Goal: Task Accomplishment & Management: Manage account settings

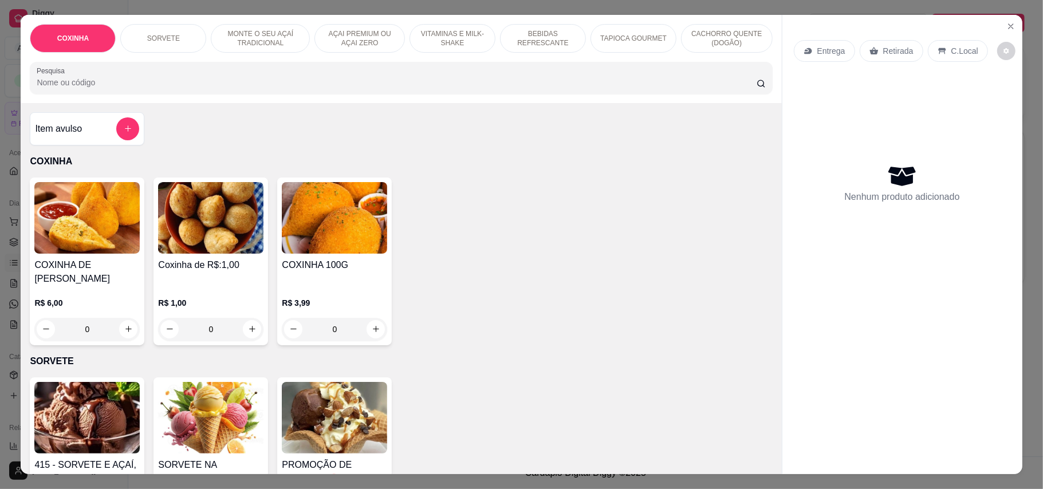
scroll to position [305, 0]
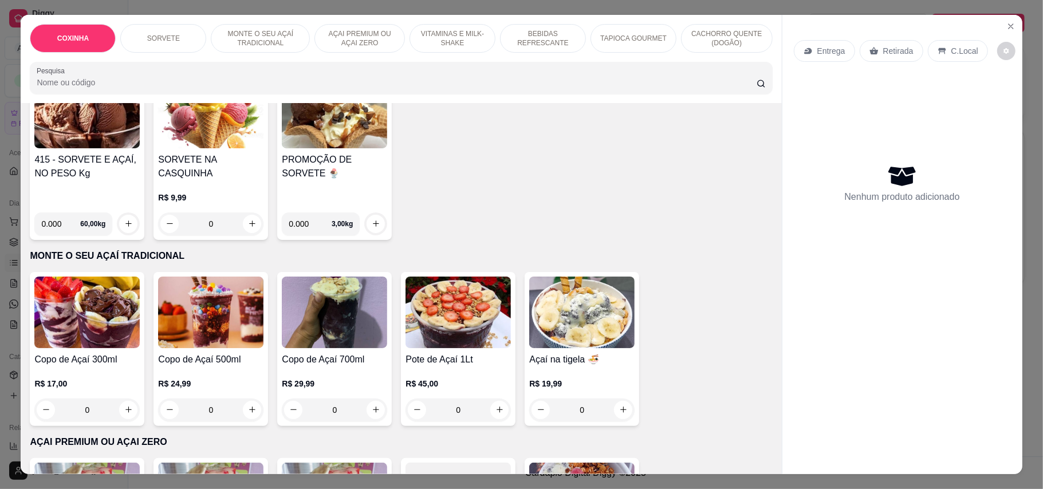
click at [90, 315] on img at bounding box center [86, 313] width 105 height 72
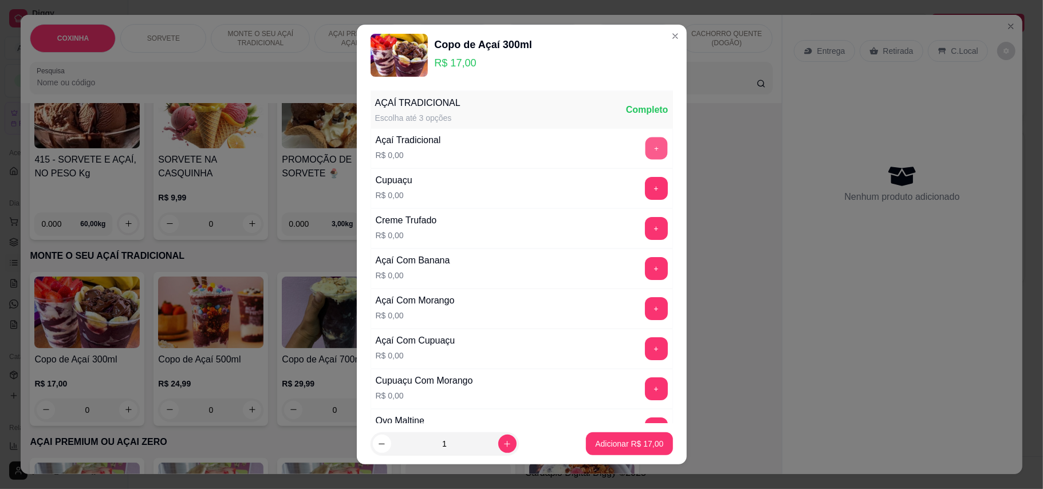
click at [645, 147] on button "+" at bounding box center [656, 148] width 22 height 22
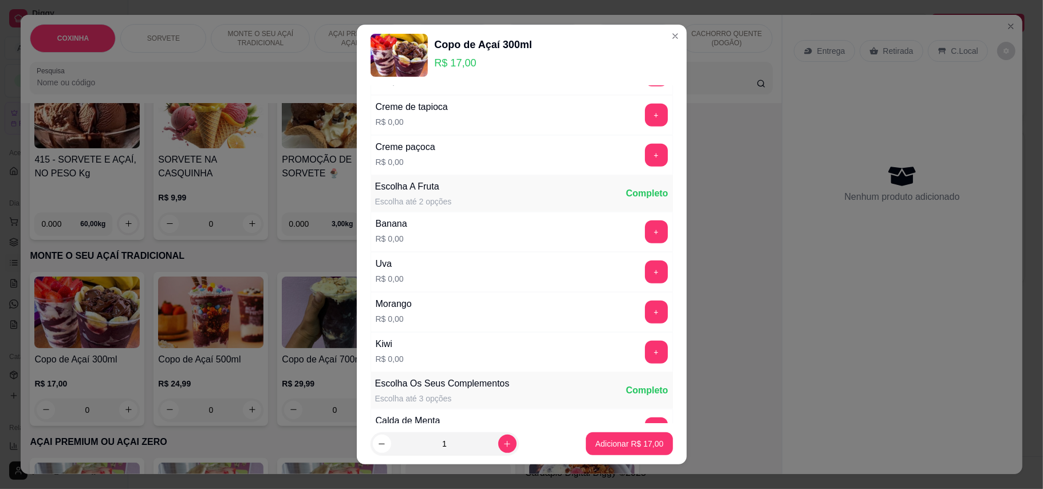
scroll to position [610, 0]
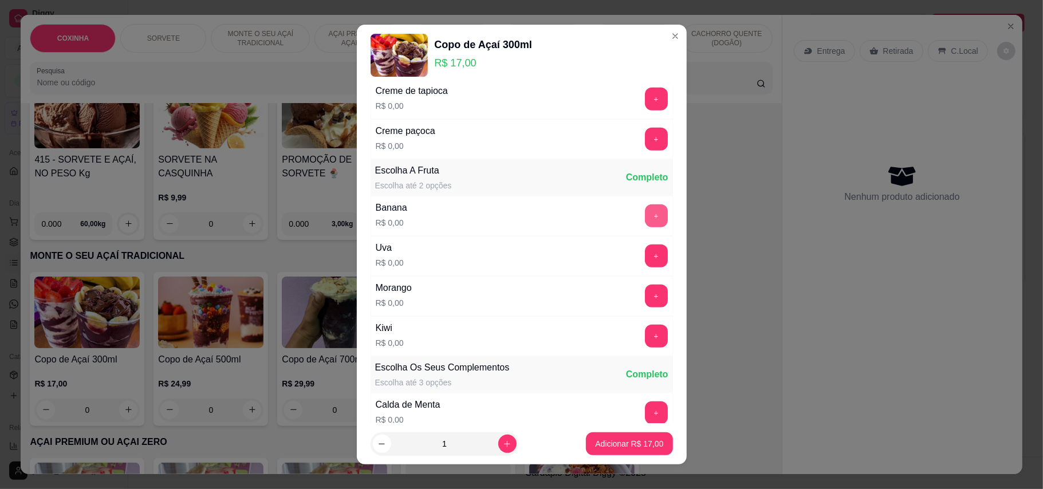
click at [645, 223] on button "+" at bounding box center [656, 215] width 23 height 23
click at [608, 446] on p "Adicionar R$ 17,00" at bounding box center [629, 444] width 66 height 11
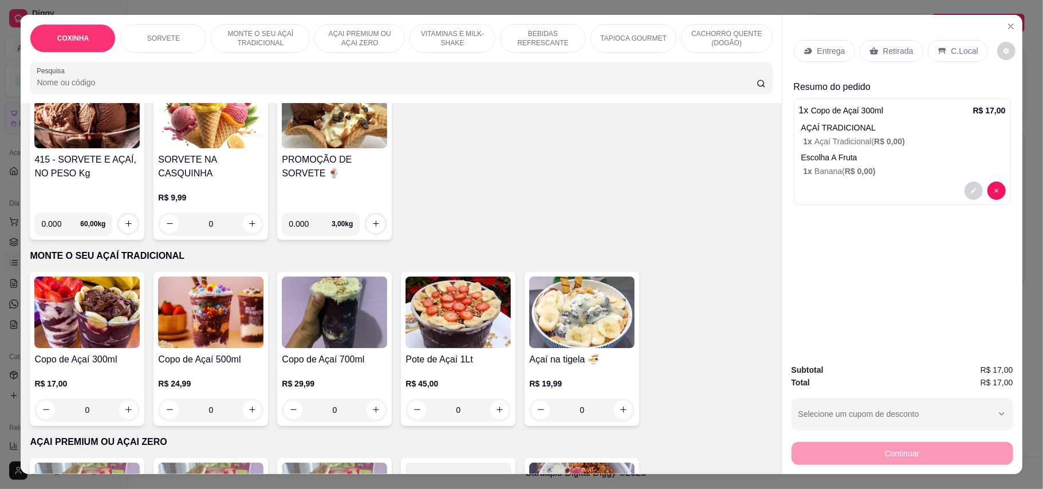
click at [893, 47] on p "Retirada" at bounding box center [898, 50] width 30 height 11
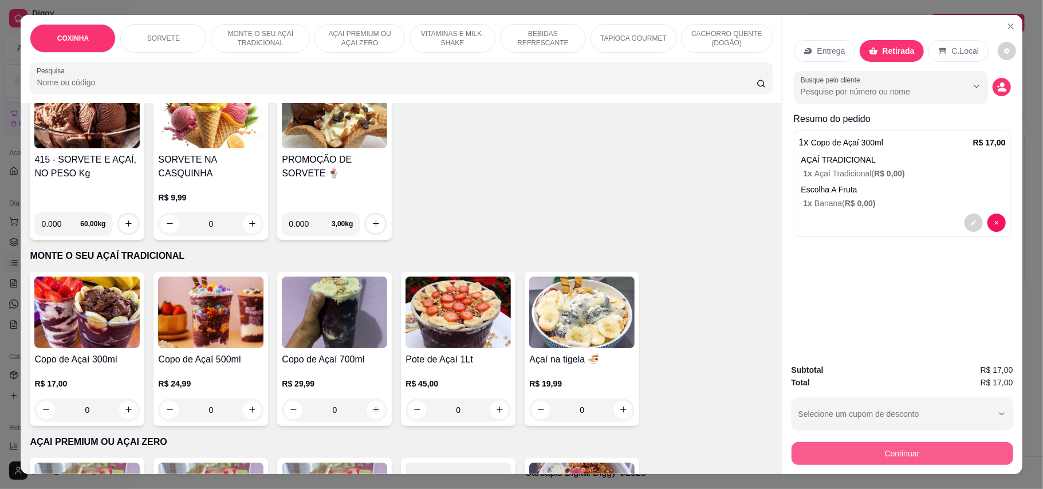
click at [831, 452] on button "Continuar" at bounding box center [902, 453] width 222 height 23
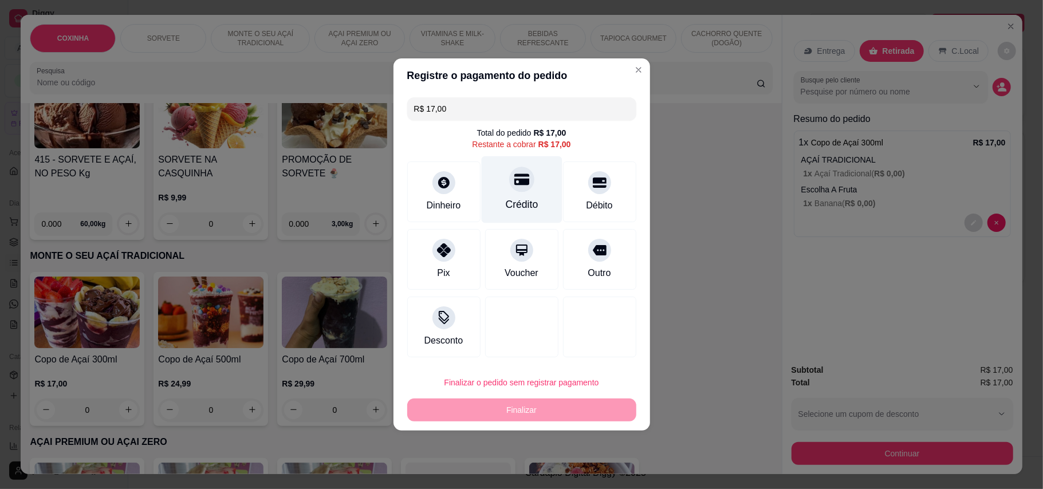
click at [523, 192] on div "Crédito" at bounding box center [521, 189] width 81 height 67
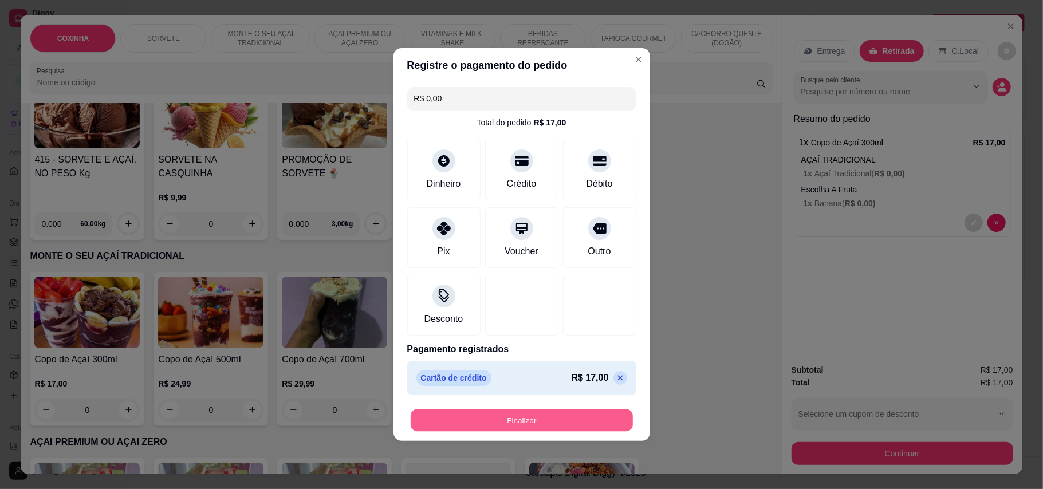
click at [548, 421] on button "Finalizar" at bounding box center [522, 420] width 222 height 22
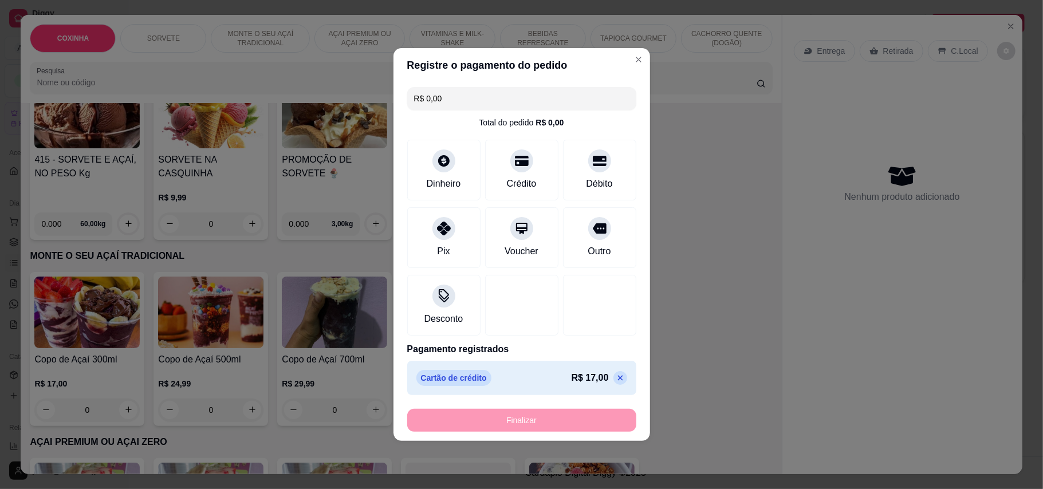
type input "-R$ 17,00"
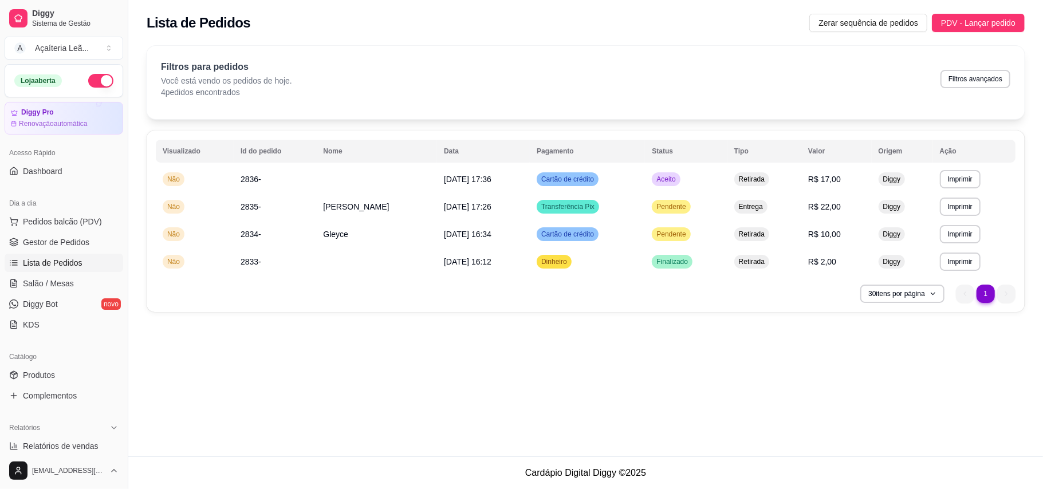
drag, startPoint x: 760, startPoint y: 440, endPoint x: 762, endPoint y: 427, distance: 13.8
click at [762, 434] on div "**********" at bounding box center [585, 228] width 915 height 456
click at [48, 243] on span "Gestor de Pedidos" at bounding box center [56, 242] width 66 height 11
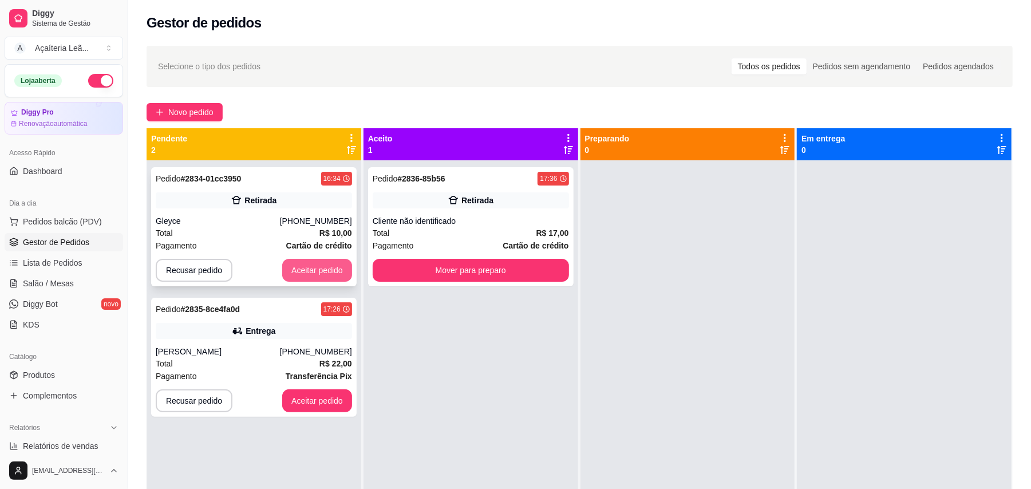
click at [312, 276] on button "Aceitar pedido" at bounding box center [317, 270] width 70 height 23
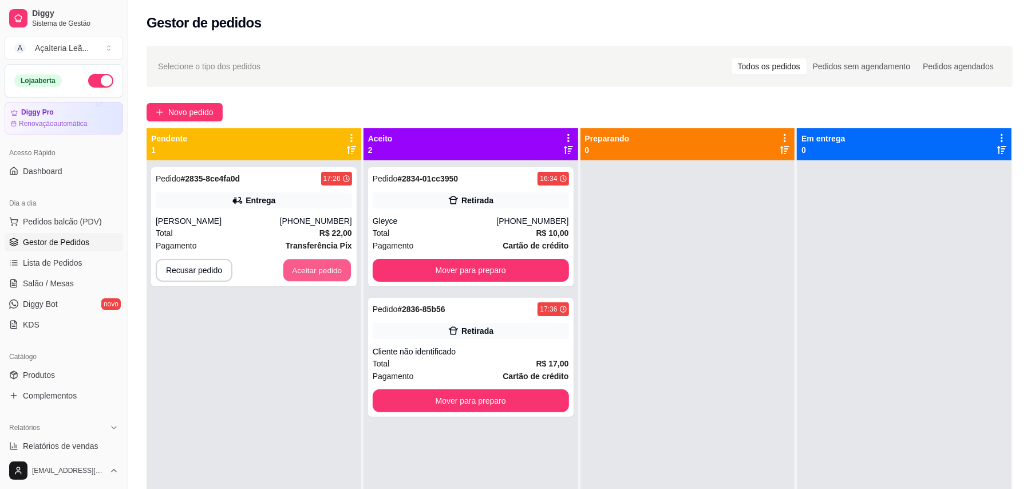
click at [312, 276] on button "Aceitar pedido" at bounding box center [317, 270] width 68 height 22
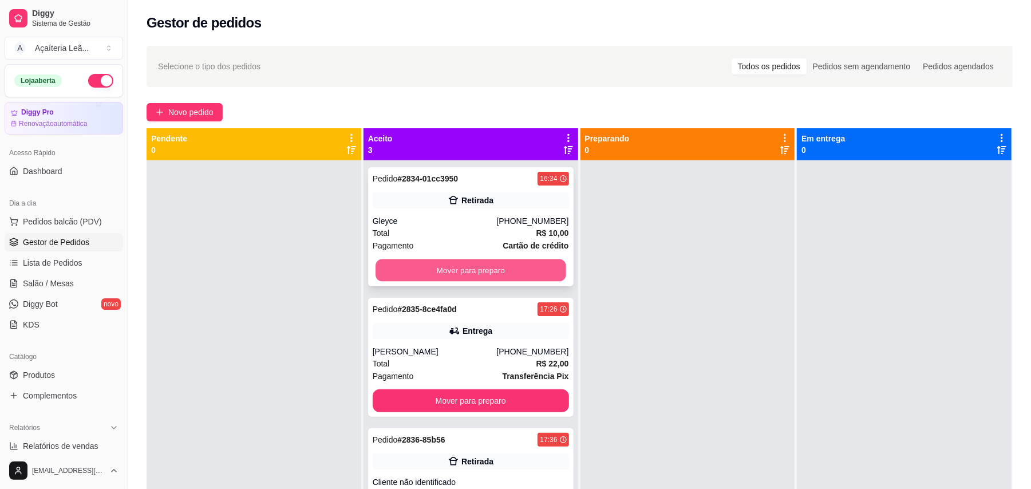
click at [403, 271] on button "Mover para preparo" at bounding box center [471, 270] width 190 height 22
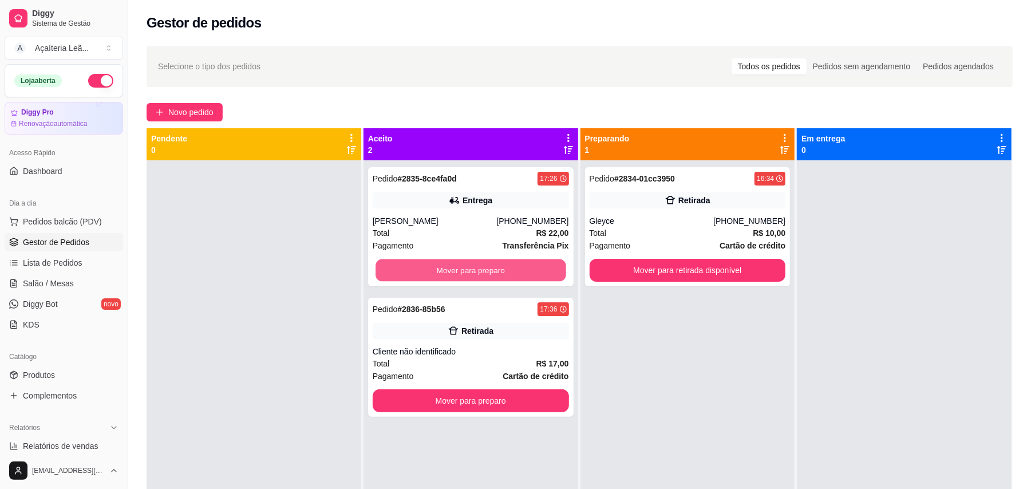
click at [403, 271] on button "Mover para preparo" at bounding box center [471, 270] width 190 height 22
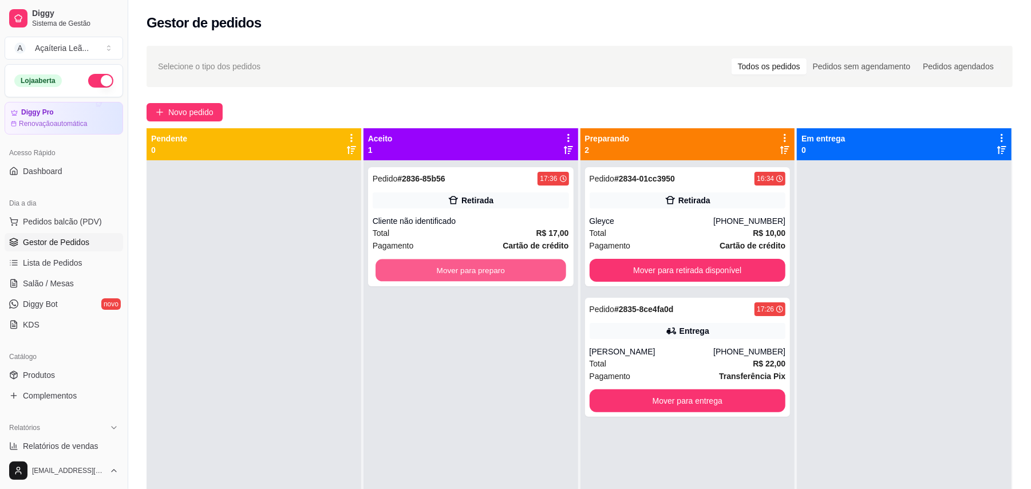
click at [403, 271] on button "Mover para preparo" at bounding box center [471, 270] width 190 height 22
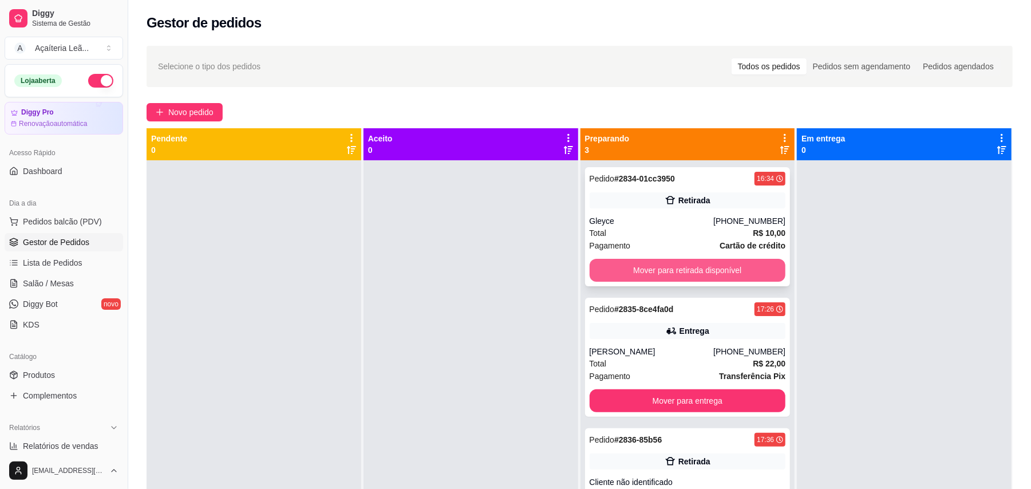
click at [621, 268] on button "Mover para retirada disponível" at bounding box center [688, 270] width 196 height 23
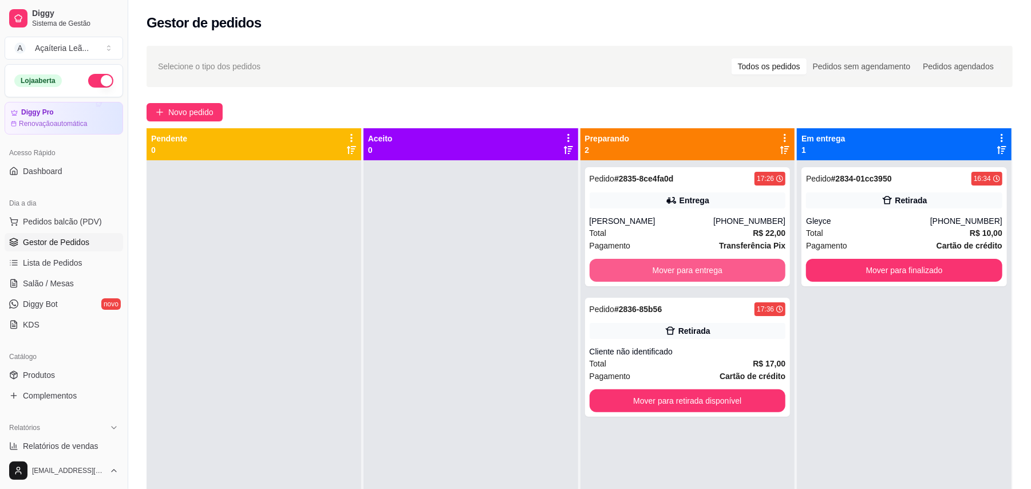
click at [621, 268] on button "Mover para entrega" at bounding box center [688, 270] width 196 height 23
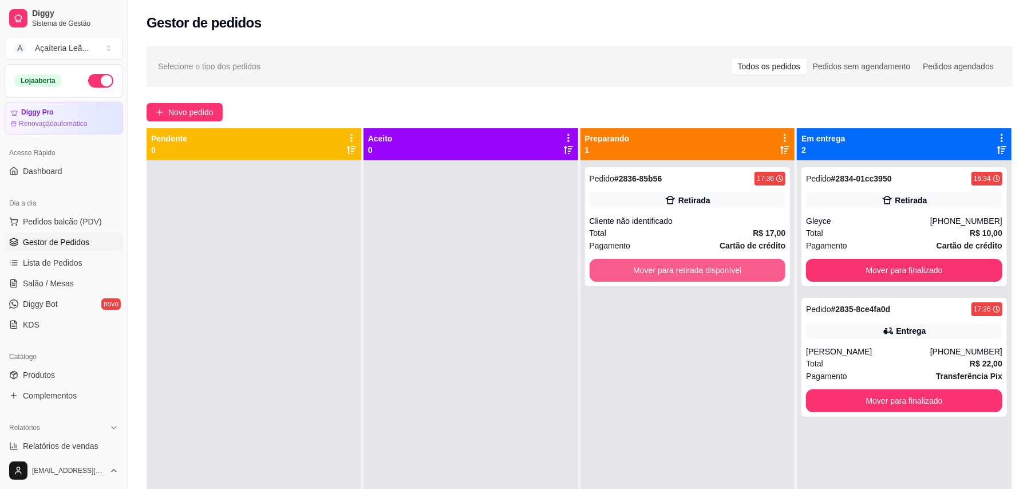
click at [621, 268] on button "Mover para retirada disponível" at bounding box center [688, 270] width 196 height 23
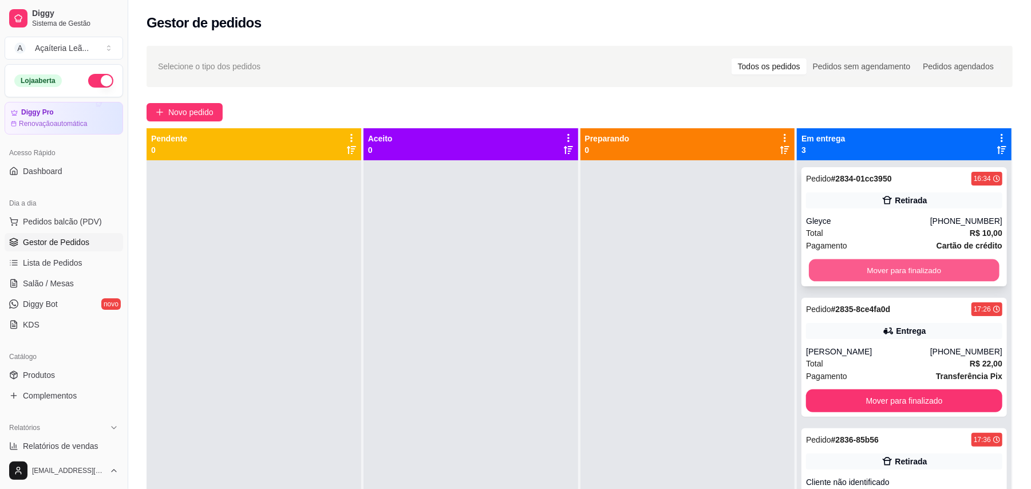
click at [830, 273] on button "Mover para finalizado" at bounding box center [904, 270] width 190 height 22
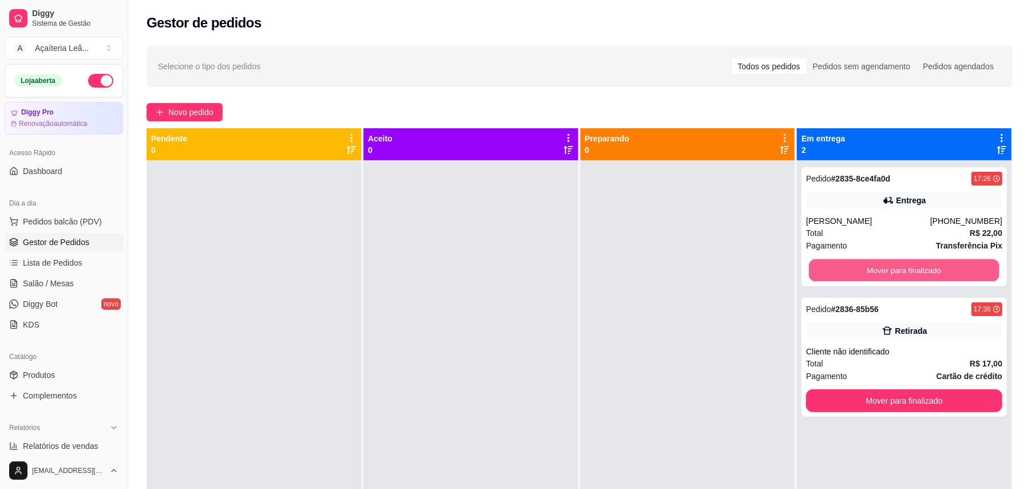
click at [830, 273] on button "Mover para finalizado" at bounding box center [904, 270] width 190 height 22
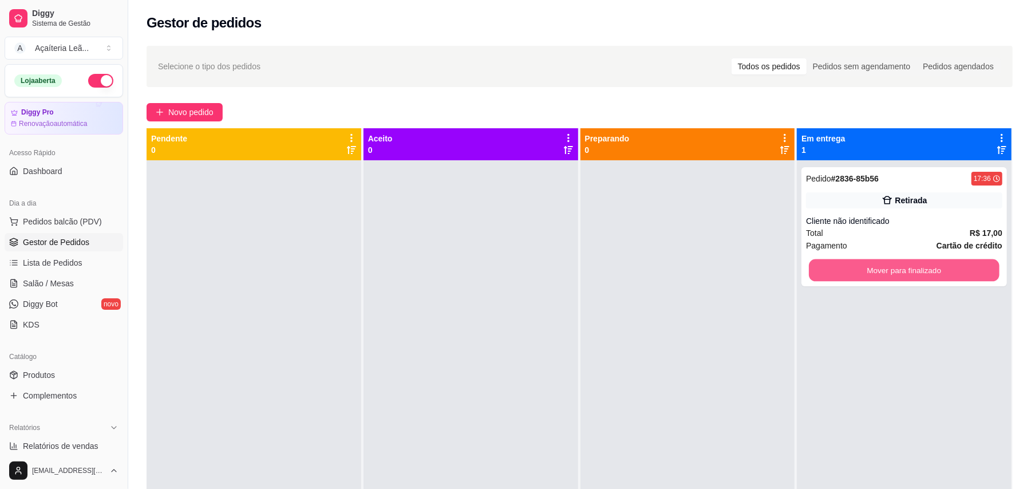
click at [830, 273] on button "Mover para finalizado" at bounding box center [904, 270] width 190 height 22
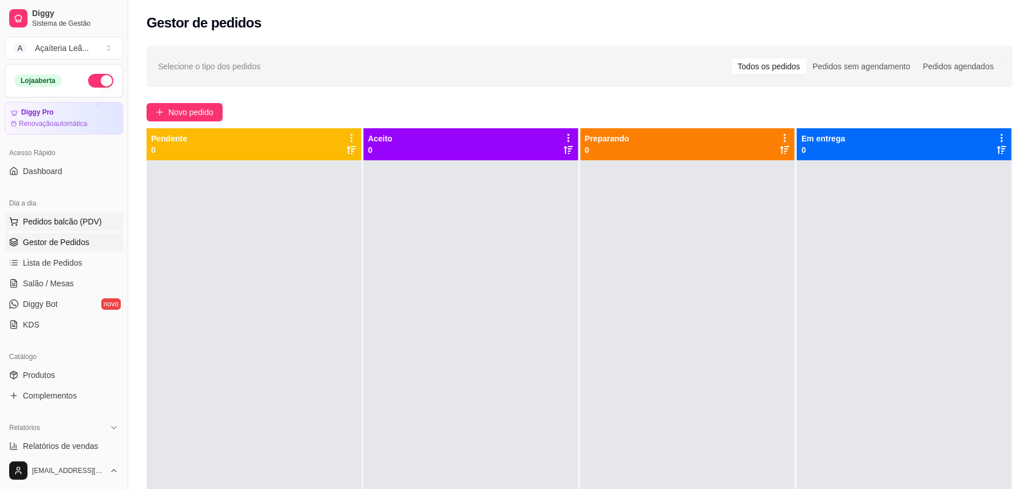
click at [88, 218] on span "Pedidos balcão (PDV)" at bounding box center [62, 221] width 79 height 11
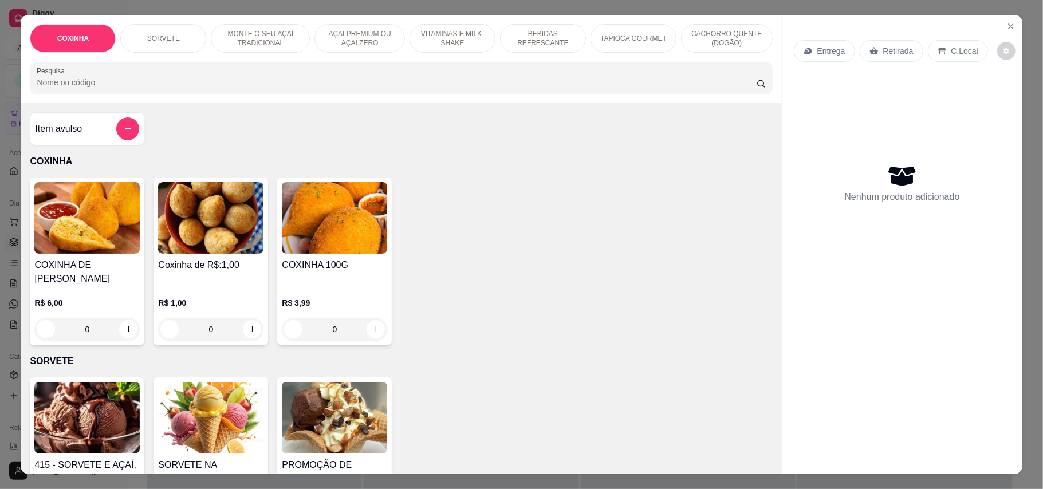
click at [207, 243] on img at bounding box center [210, 218] width 105 height 72
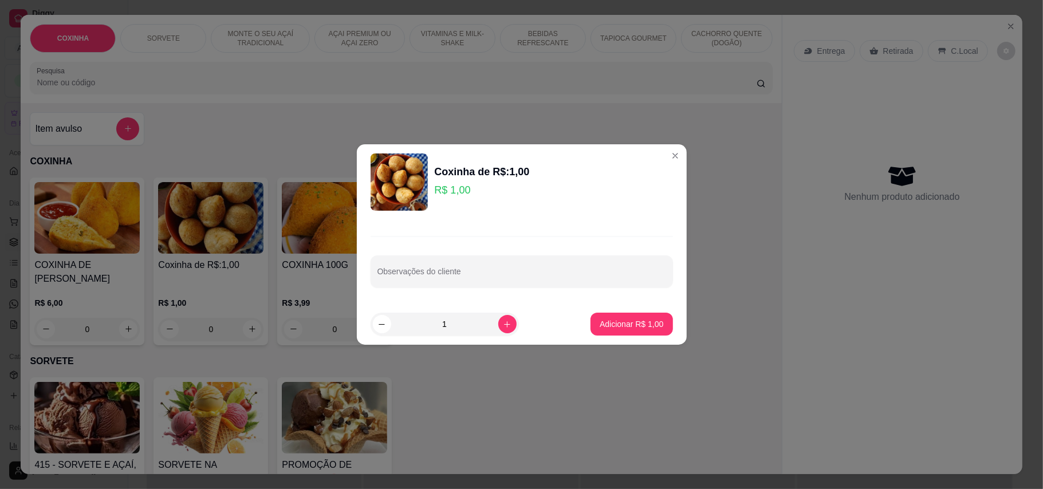
click at [456, 333] on input "1" at bounding box center [444, 324] width 107 height 23
type input "10"
click at [629, 318] on p "Adicionar R$ 10,00" at bounding box center [629, 323] width 66 height 11
type input "10"
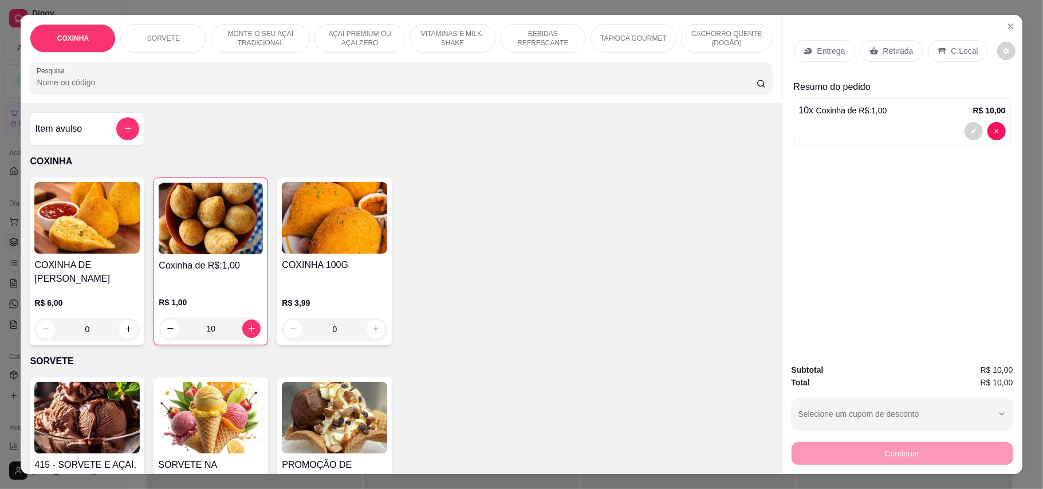
click at [888, 48] on p "Retirada" at bounding box center [898, 50] width 30 height 11
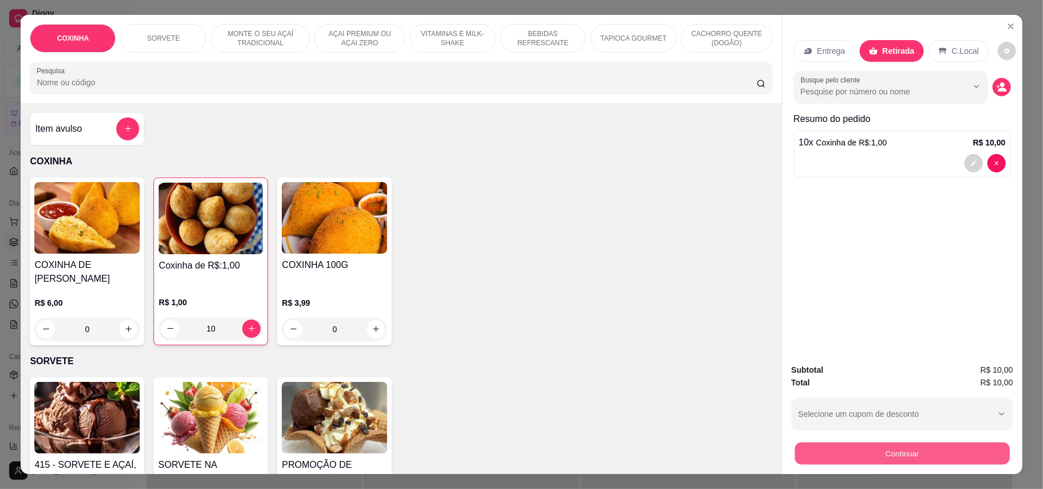
click at [915, 450] on button "Continuar" at bounding box center [901, 454] width 215 height 22
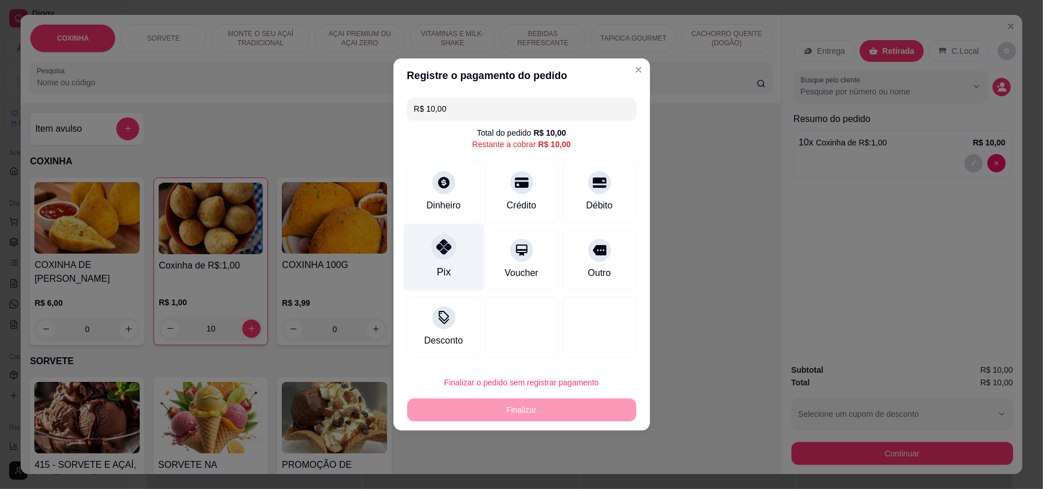
click at [436, 236] on div at bounding box center [443, 246] width 25 height 25
type input "R$ 0,00"
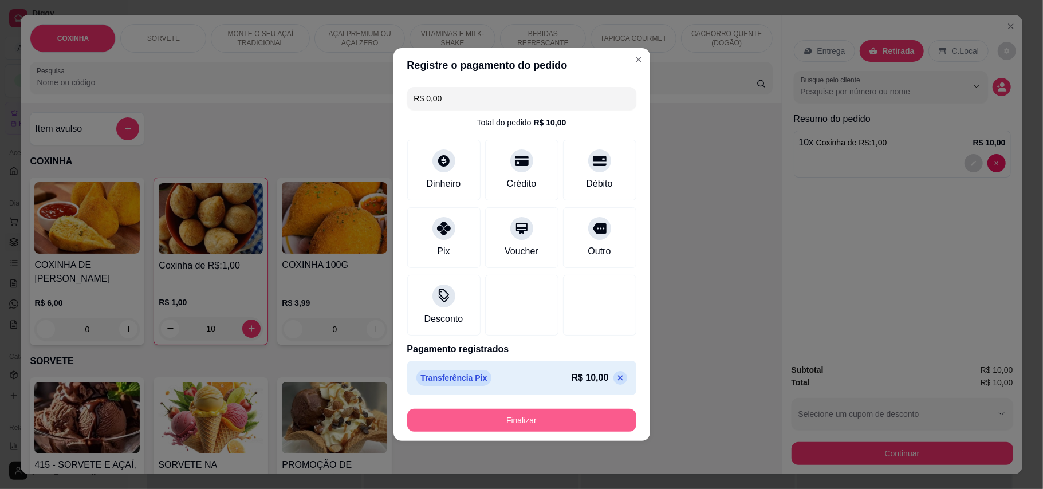
click at [589, 411] on button "Finalizar" at bounding box center [521, 420] width 229 height 23
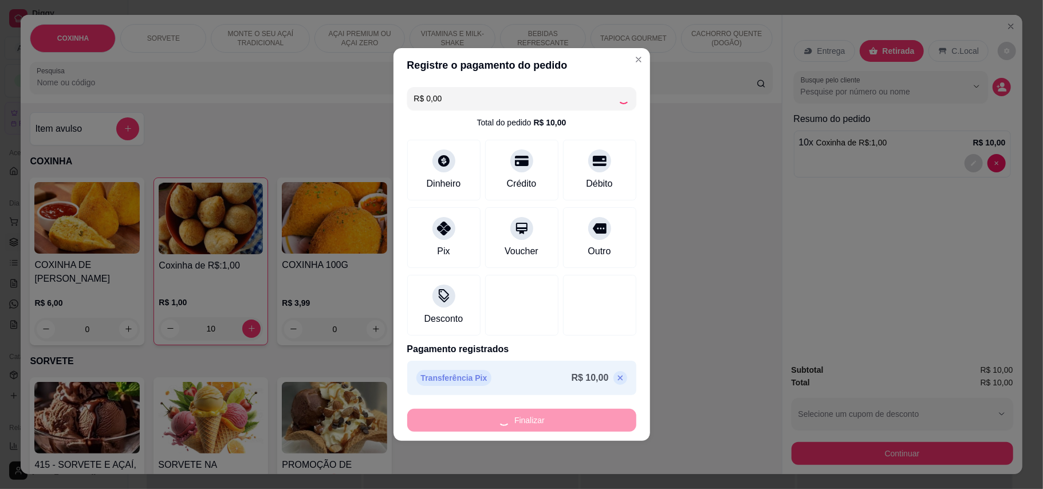
type input "0"
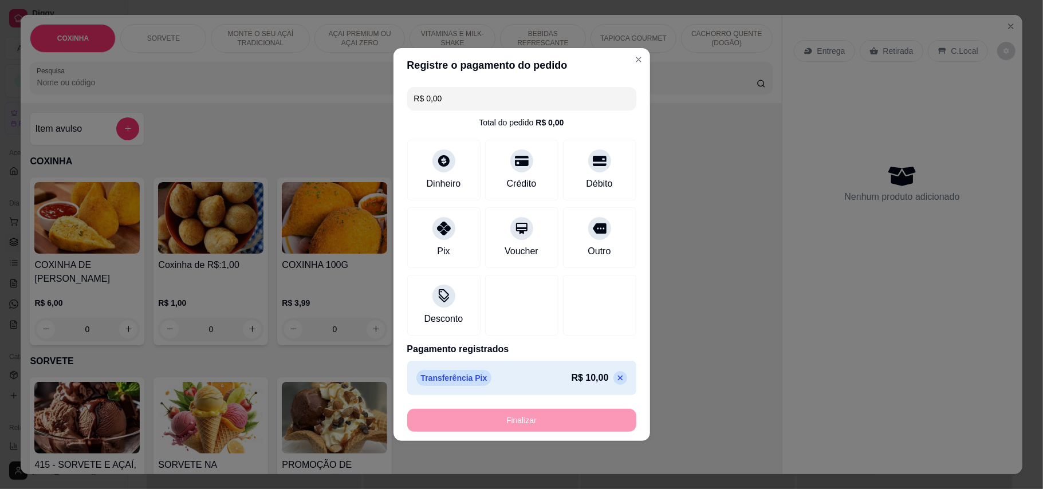
type input "-R$ 10,00"
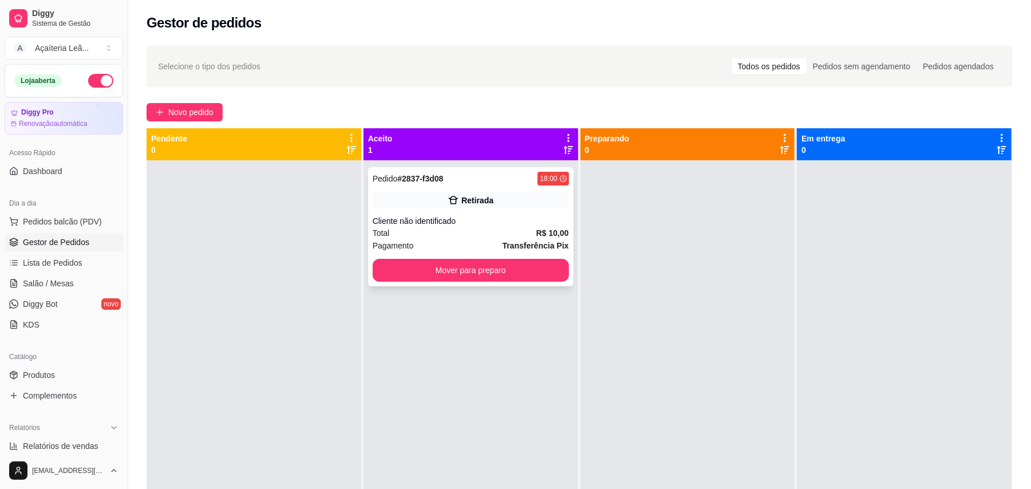
click at [537, 230] on strong "R$ 10,00" at bounding box center [553, 232] width 33 height 9
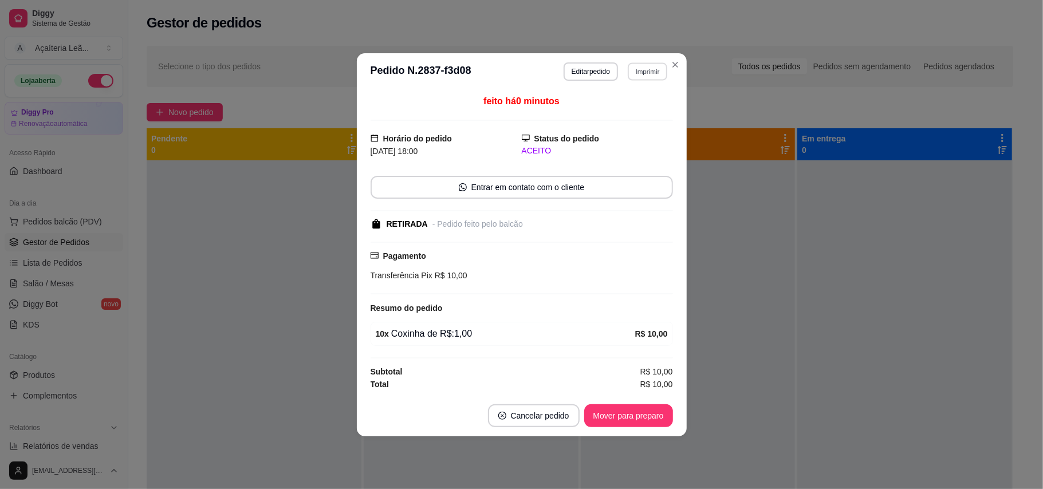
click at [663, 64] on button "Imprimir" at bounding box center [648, 71] width 40 height 18
click at [647, 104] on button "IMPRESSORA" at bounding box center [628, 110] width 80 height 18
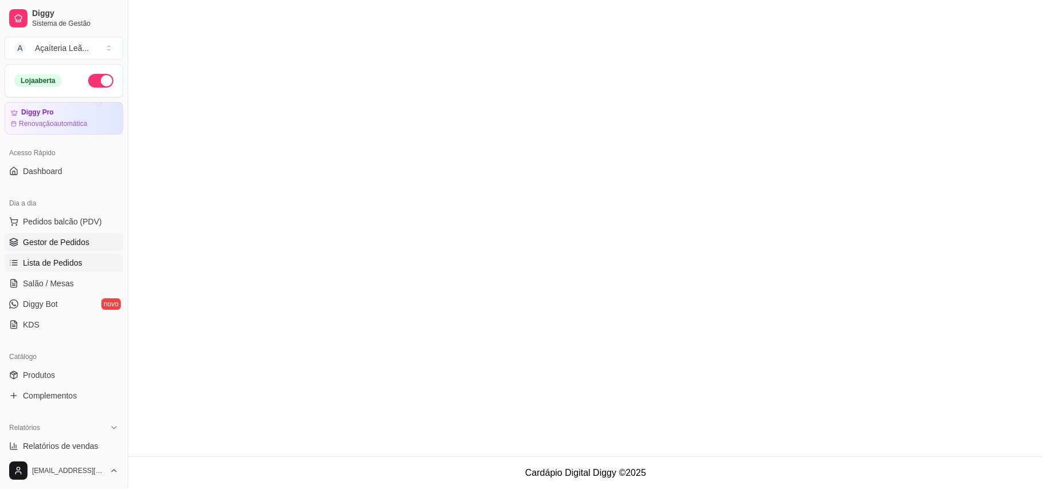
click at [74, 261] on span "Lista de Pedidos" at bounding box center [53, 262] width 60 height 11
click at [68, 261] on span "Lista de Pedidos" at bounding box center [53, 262] width 60 height 11
click at [62, 224] on span "Pedidos balcão (PDV)" at bounding box center [62, 221] width 79 height 11
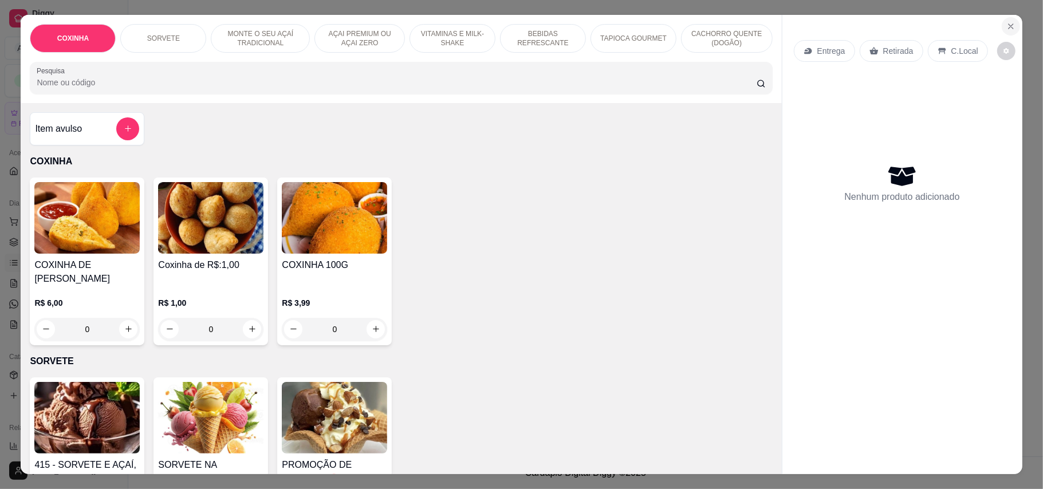
click at [1006, 22] on icon "Close" at bounding box center [1010, 26] width 9 height 9
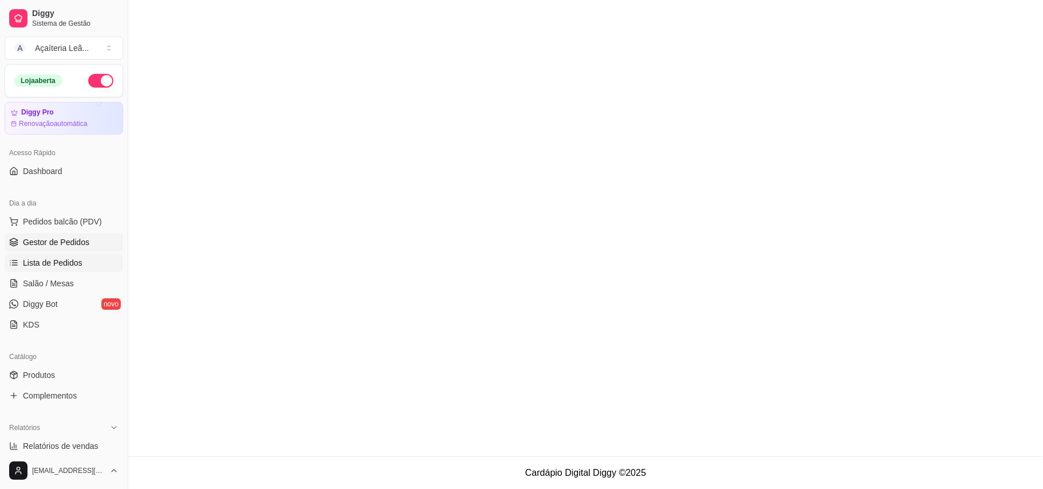
click at [68, 239] on span "Gestor de Pedidos" at bounding box center [56, 242] width 66 height 11
click at [70, 257] on span "Lista de Pedidos" at bounding box center [53, 262] width 60 height 11
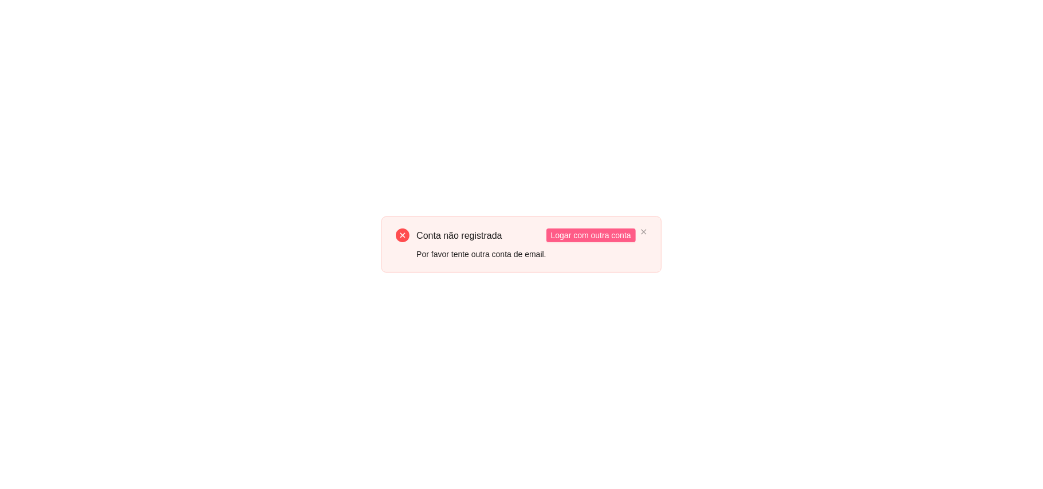
click at [598, 238] on span "Logar com outra conta" at bounding box center [591, 235] width 80 height 13
click at [640, 230] on icon "close" at bounding box center [643, 231] width 7 height 7
